Goal: Information Seeking & Learning: Learn about a topic

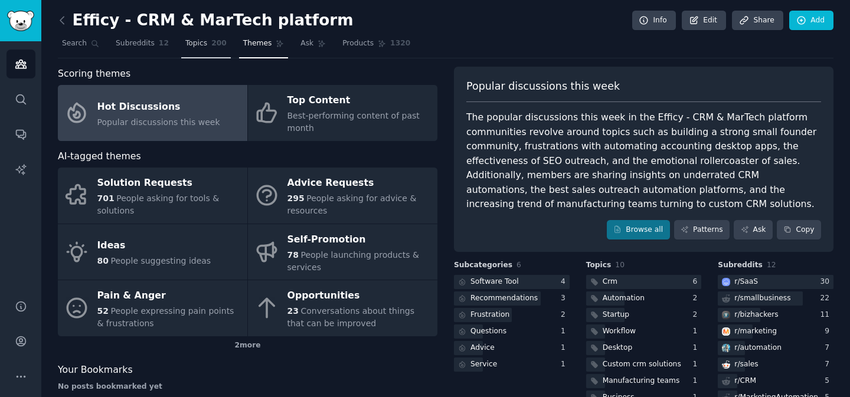
click at [197, 40] on span "Topics" at bounding box center [196, 43] width 22 height 11
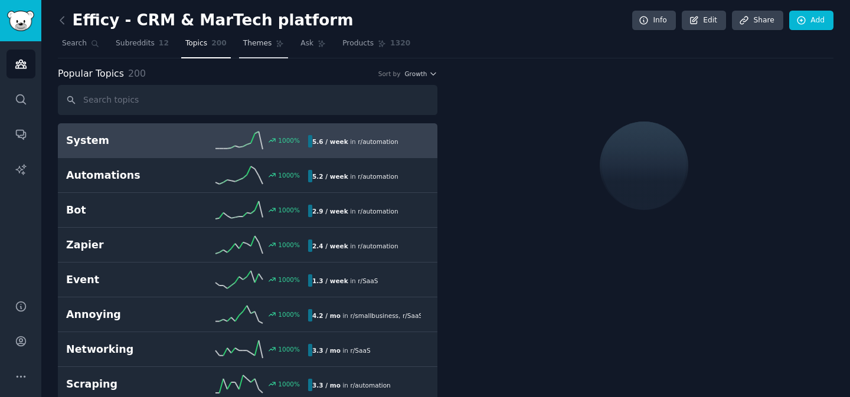
click at [263, 37] on link "Themes" at bounding box center [264, 46] width 50 height 24
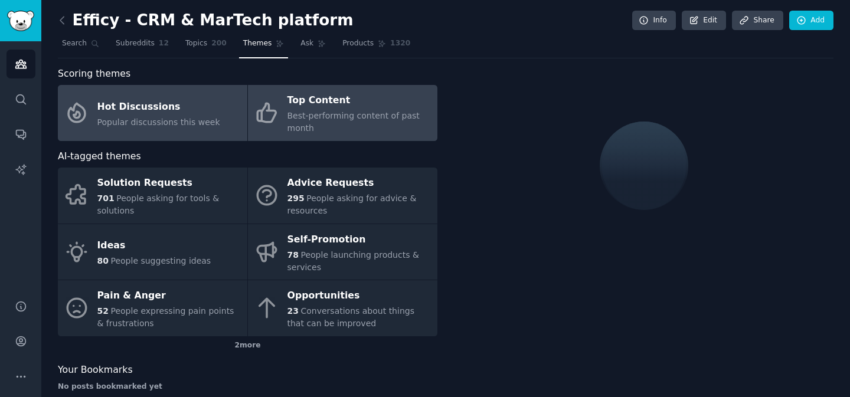
scroll to position [19, 0]
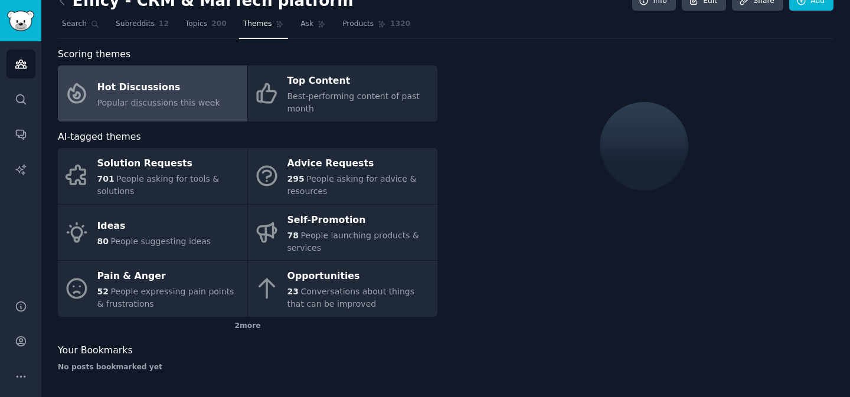
click at [201, 105] on span "Popular discussions this week" at bounding box center [158, 102] width 123 height 9
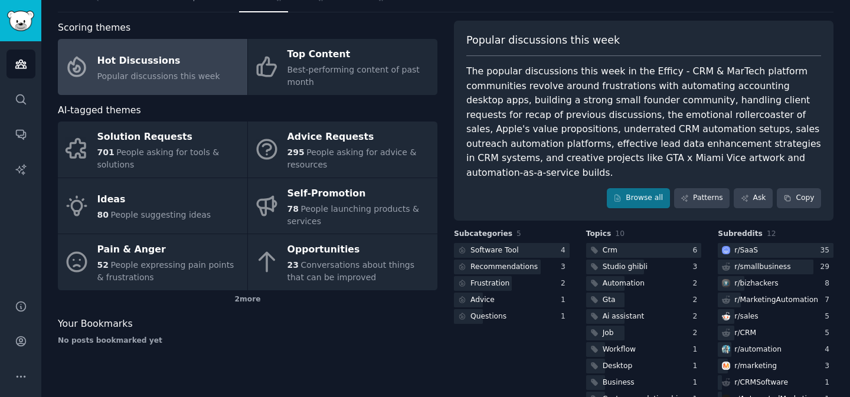
scroll to position [53, 0]
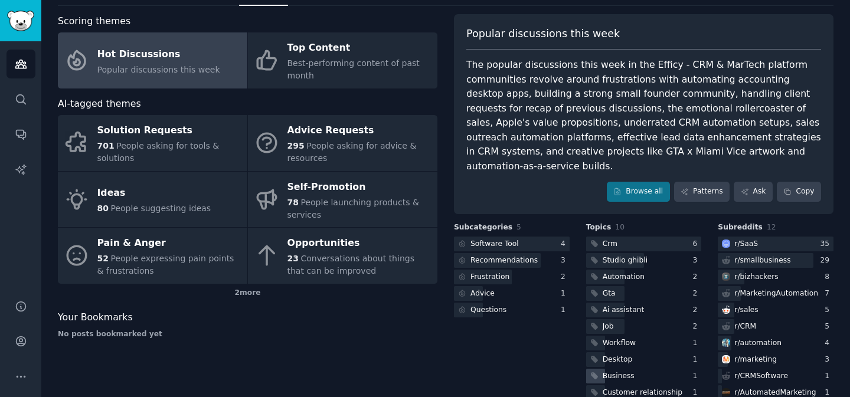
click at [611, 371] on div "Business" at bounding box center [619, 376] width 32 height 11
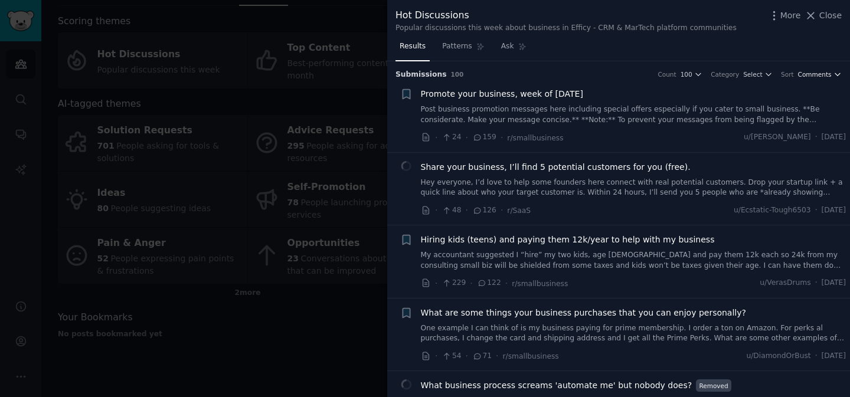
click at [833, 74] on icon "button" at bounding box center [837, 74] width 8 height 8
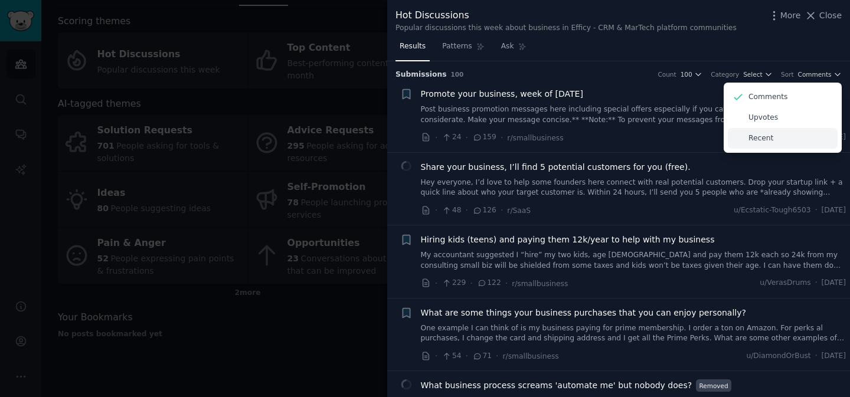
click at [770, 139] on div "Recent" at bounding box center [783, 138] width 110 height 21
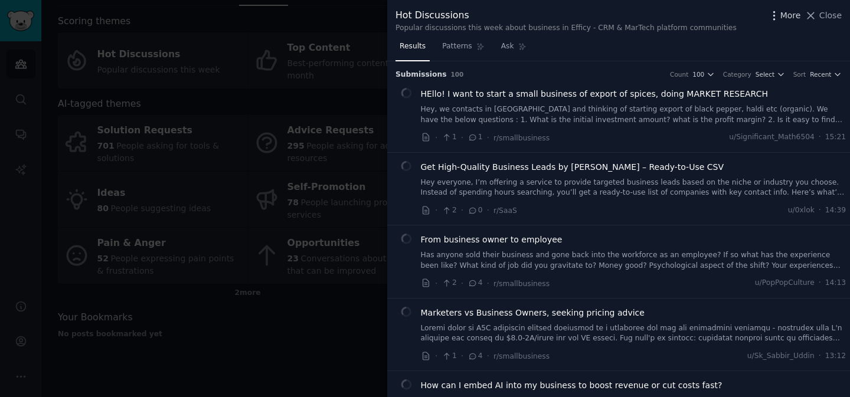
click at [779, 12] on icon "button" at bounding box center [774, 15] width 12 height 12
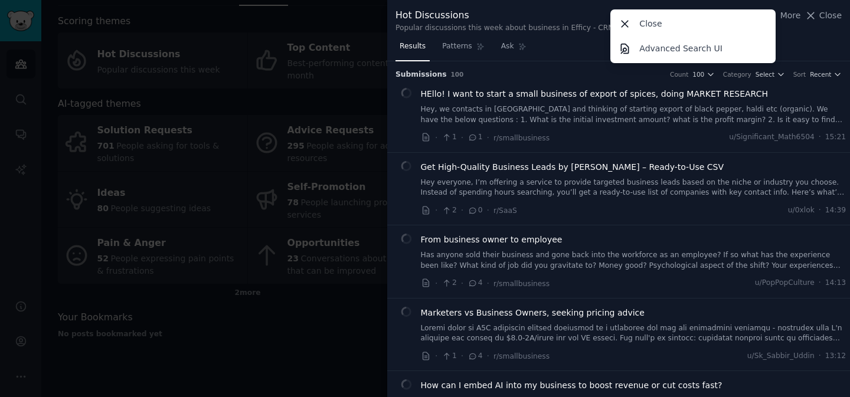
click at [802, 38] on div "Results Patterns Ask" at bounding box center [618, 49] width 463 height 24
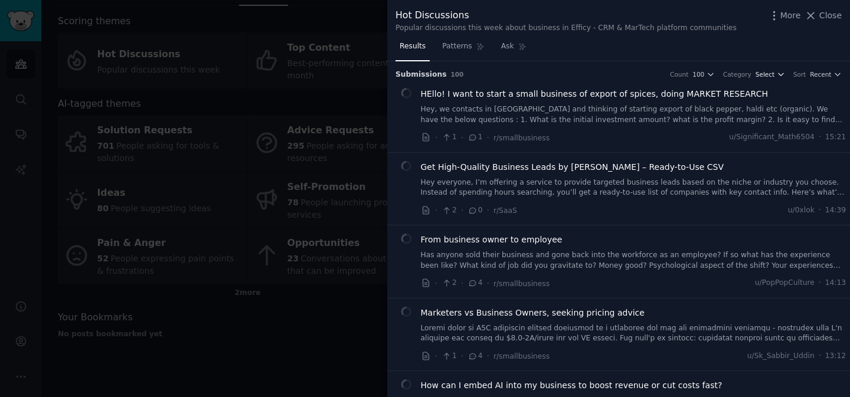
click at [771, 76] on span "Select" at bounding box center [764, 74] width 19 height 8
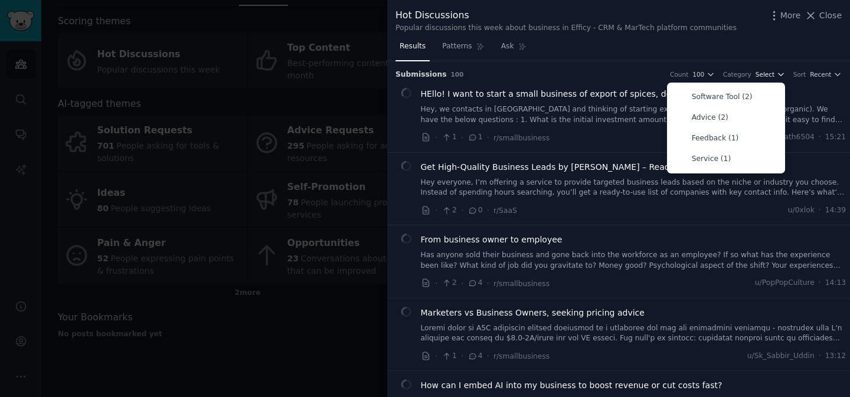
click at [771, 76] on span "Select" at bounding box center [764, 74] width 19 height 8
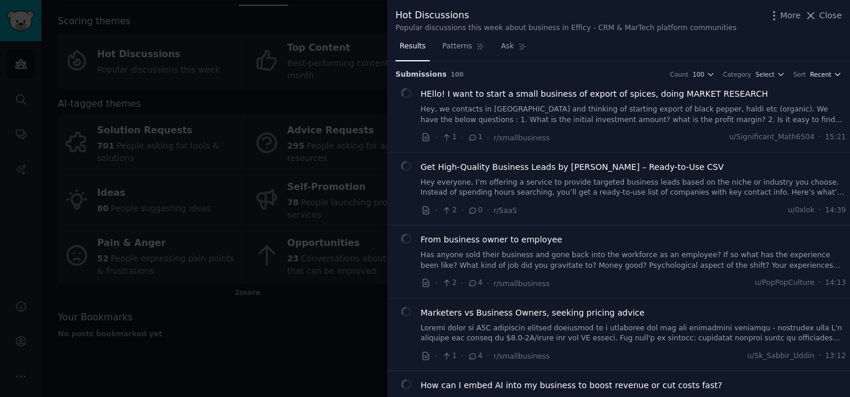
click at [818, 74] on span "Recent" at bounding box center [820, 74] width 21 height 8
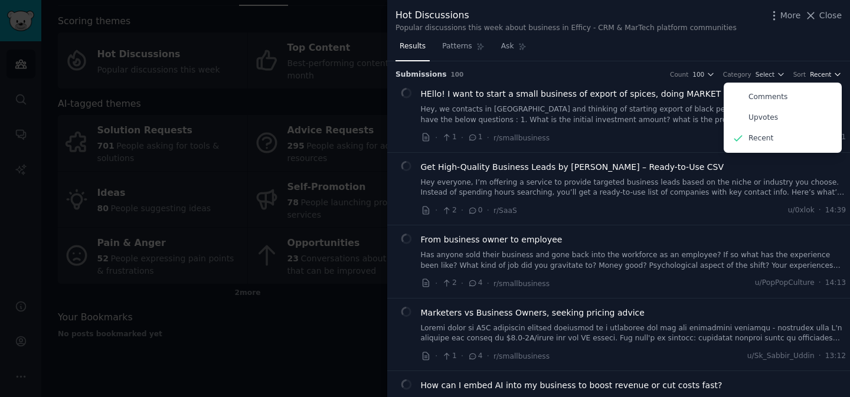
click at [818, 74] on span "Recent" at bounding box center [820, 74] width 21 height 8
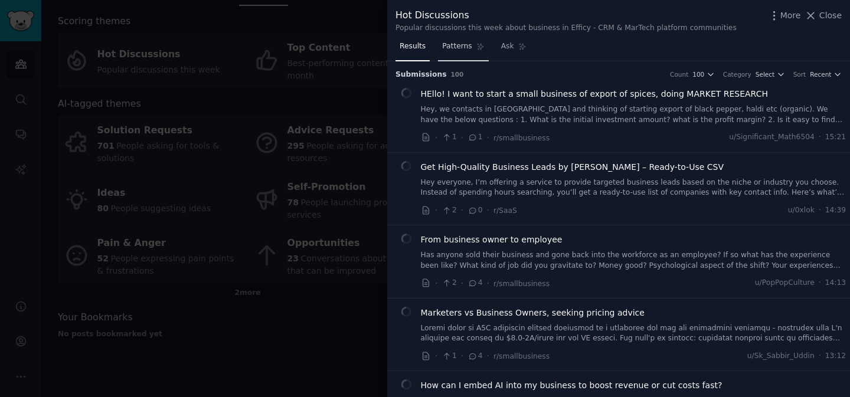
click at [464, 47] on span "Patterns" at bounding box center [457, 46] width 30 height 11
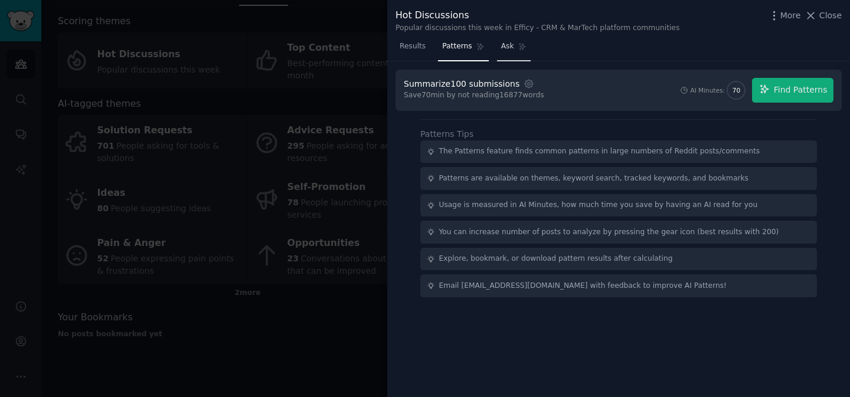
click at [509, 45] on span "Ask" at bounding box center [507, 46] width 13 height 11
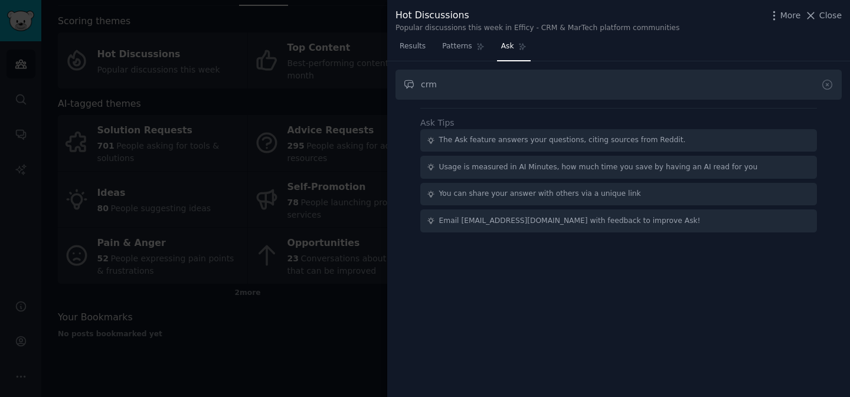
type input "crm"
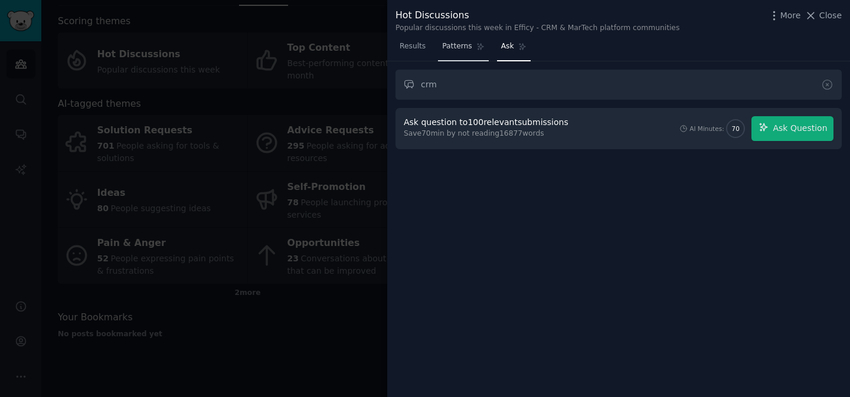
click at [456, 50] on span "Patterns" at bounding box center [457, 46] width 30 height 11
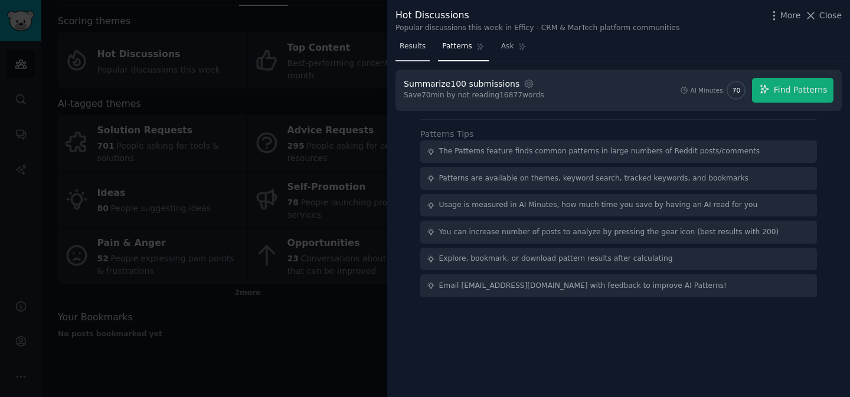
click at [414, 42] on span "Results" at bounding box center [413, 46] width 26 height 11
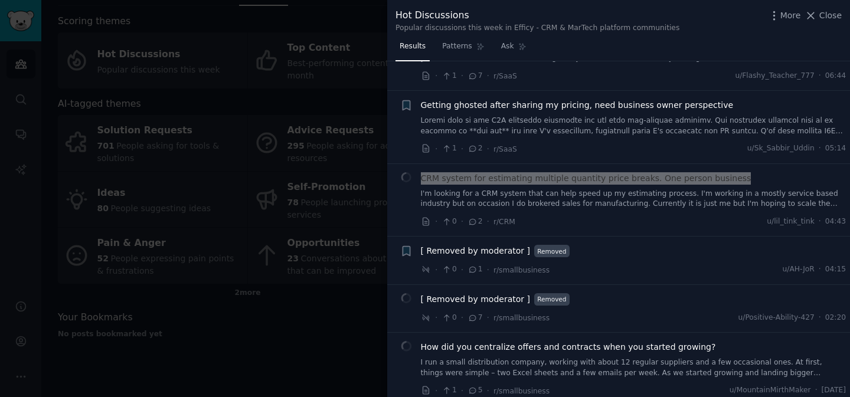
scroll to position [603, 0]
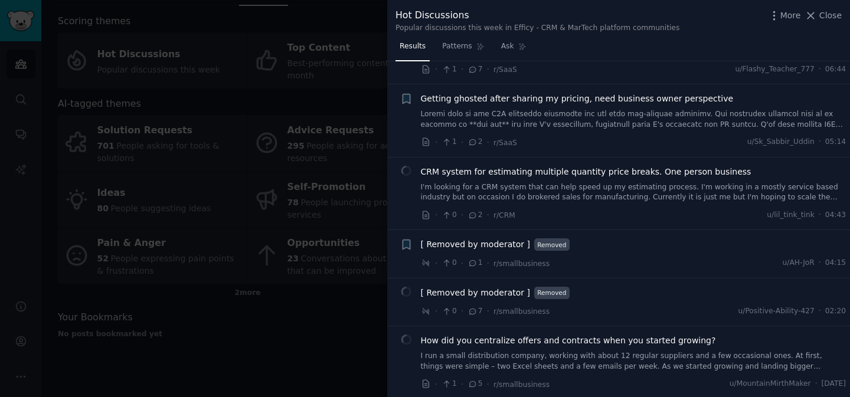
click at [590, 204] on div "CRM system for estimating multiple quantity price breaks. One person business I…" at bounding box center [634, 194] width 426 height 56
click at [591, 199] on link "I'm looking for a CRM system that can help speed up my estimating process. I'm …" at bounding box center [634, 192] width 426 height 21
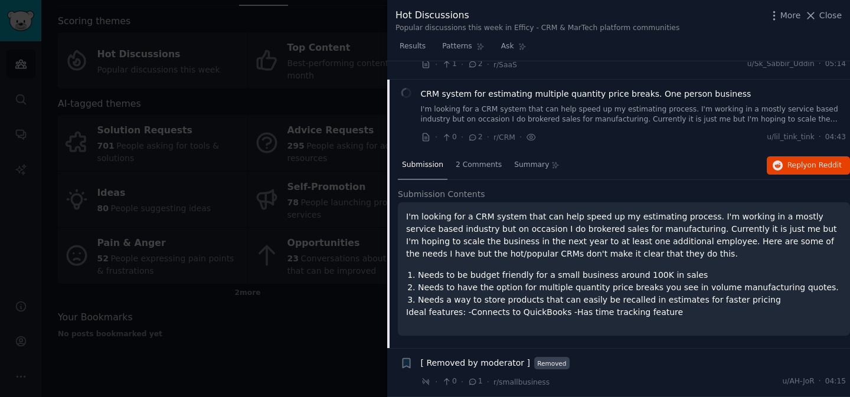
scroll to position [699, 0]
